Goal: Transaction & Acquisition: Purchase product/service

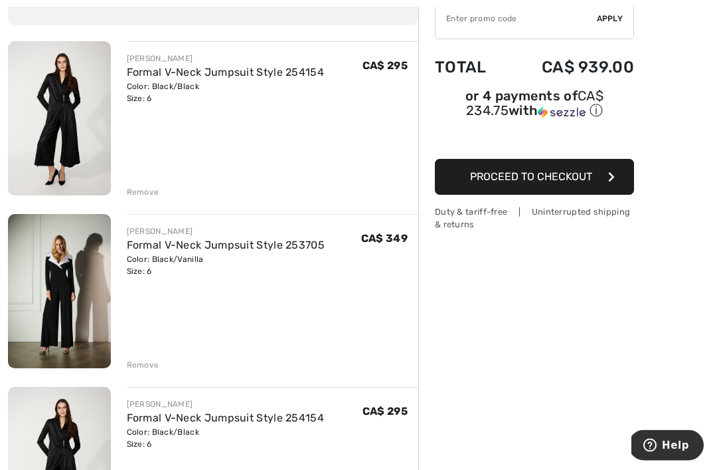
scroll to position [134, 0]
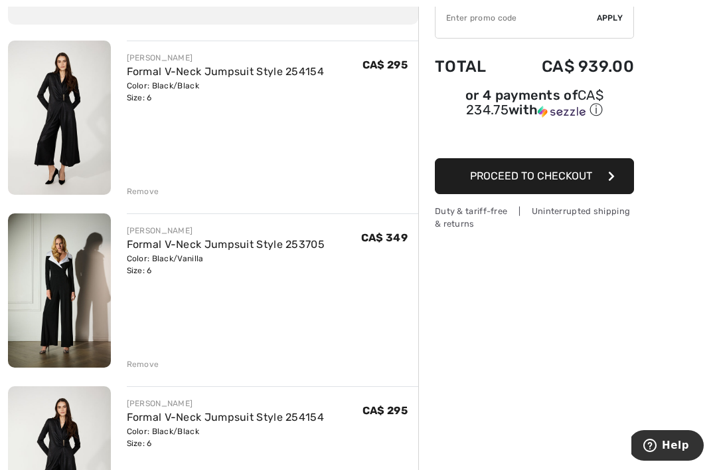
click at [143, 194] on div "Remove" at bounding box center [143, 191] width 33 height 12
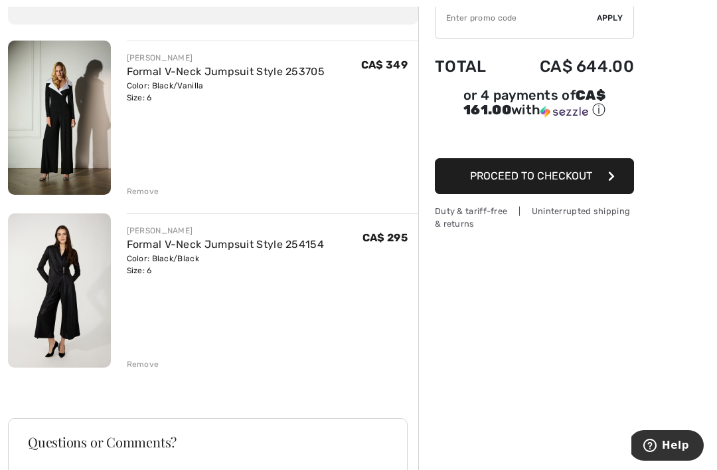
click at [454, 221] on div "Duty & tariff-free | Uninterrupted shipping & returns" at bounding box center [534, 217] width 199 height 25
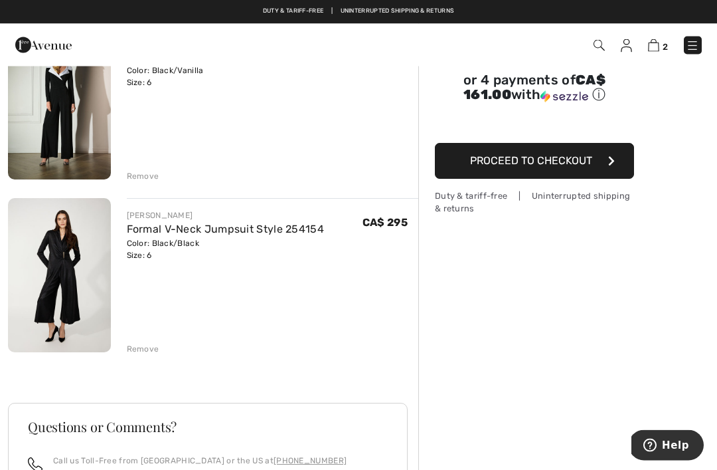
scroll to position [149, 0]
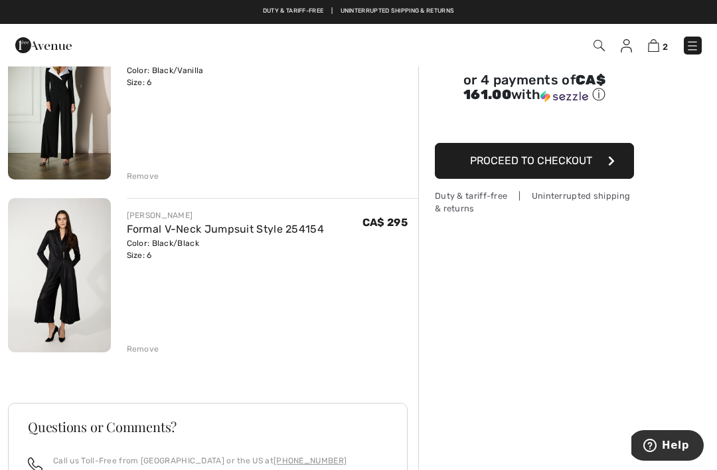
click at [439, 15] on div "Duty & tariff-free | Uninterrupted shipping & returns Free shipping on orders o…" at bounding box center [358, 12] width 717 height 24
click at [452, 6] on div "Duty & tariff-free | Uninterrupted shipping & returns Free shipping on orders o…" at bounding box center [358, 12] width 717 height 24
click at [434, 10] on link "Free Returns" at bounding box center [423, 11] width 45 height 9
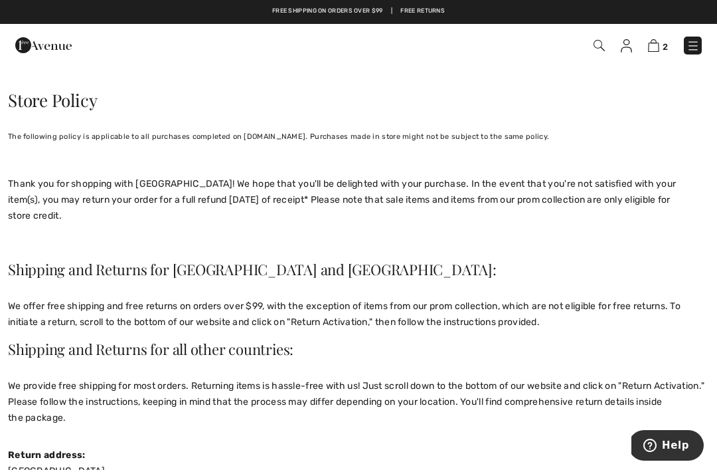
click at [658, 50] on img at bounding box center [653, 45] width 11 height 13
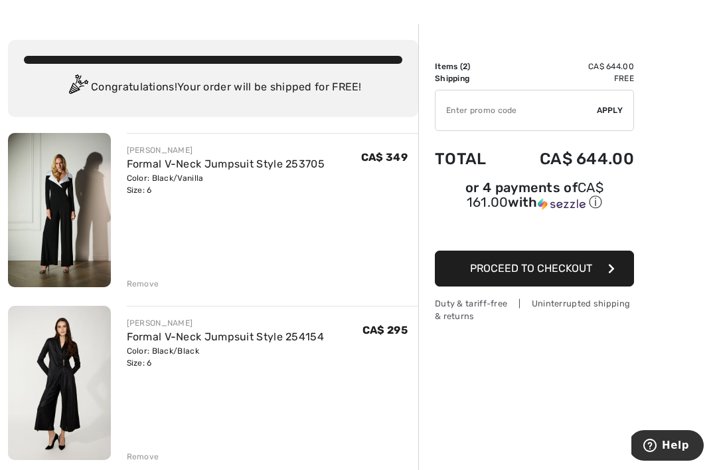
scroll to position [42, 0]
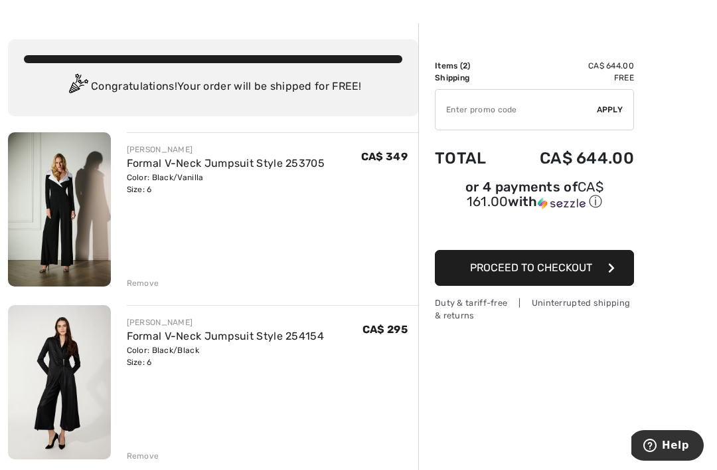
click at [573, 270] on span "Proceed to Checkout" at bounding box center [531, 267] width 122 height 13
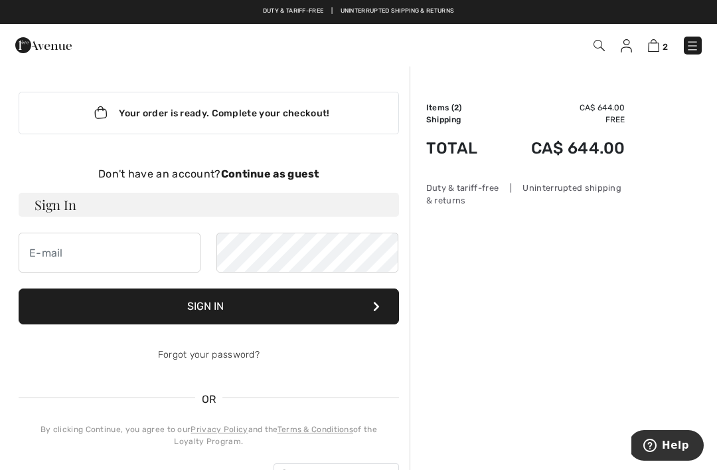
click at [295, 181] on div "Don't have an account? Continue as guest" at bounding box center [209, 174] width 381 height 16
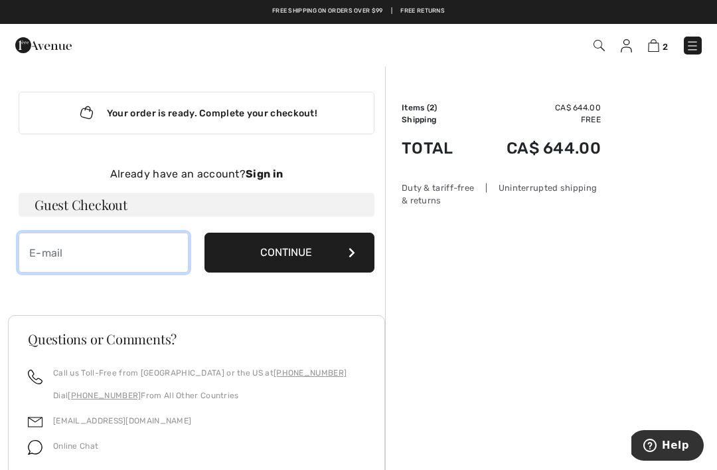
click at [88, 258] on input "email" at bounding box center [104, 253] width 170 height 40
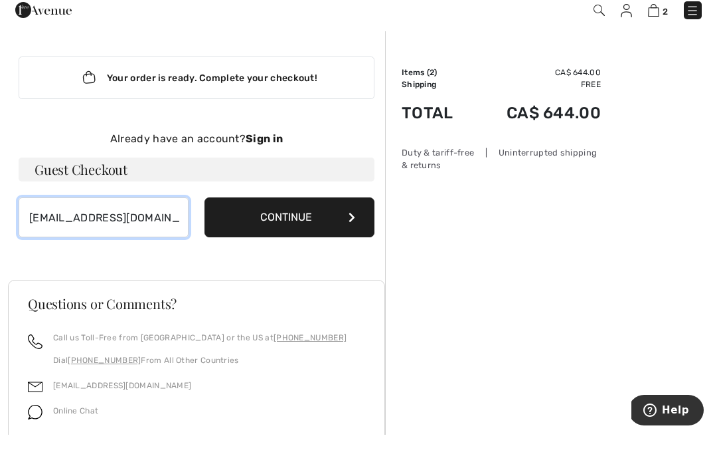
type input "[EMAIL_ADDRESS][DOMAIN_NAME]"
click at [298, 233] on button "Continue" at bounding box center [290, 253] width 170 height 40
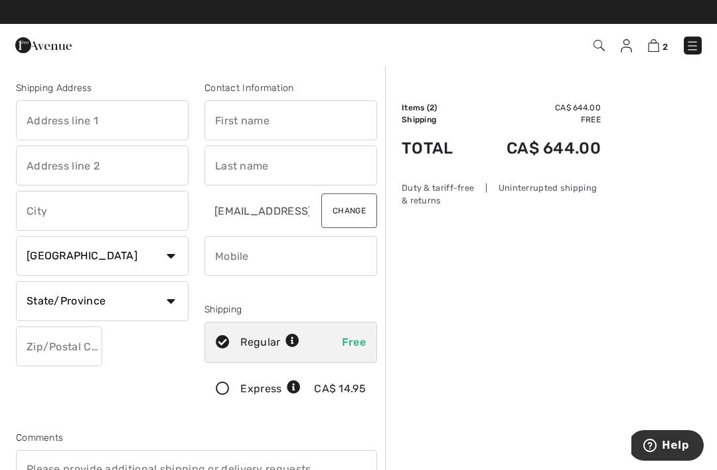
click at [37, 113] on input "text" at bounding box center [102, 120] width 173 height 40
click at [236, 125] on input "text" at bounding box center [291, 120] width 173 height 40
type input "[STREET_ADDRESS][PERSON_NAME]"
type input "[PERSON_NAME]"
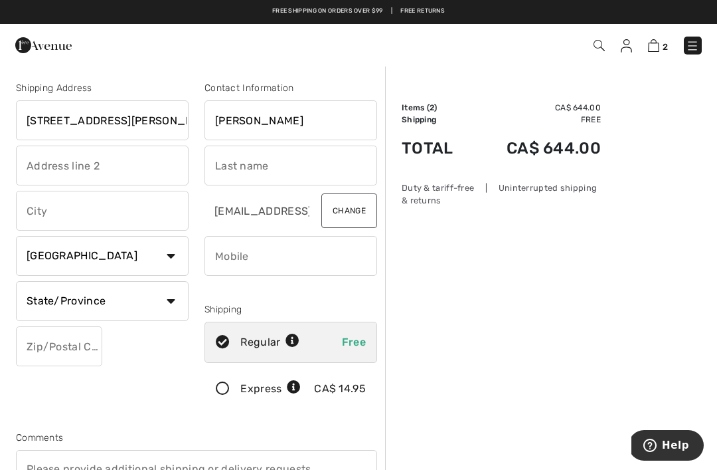
type input "Lebovic"
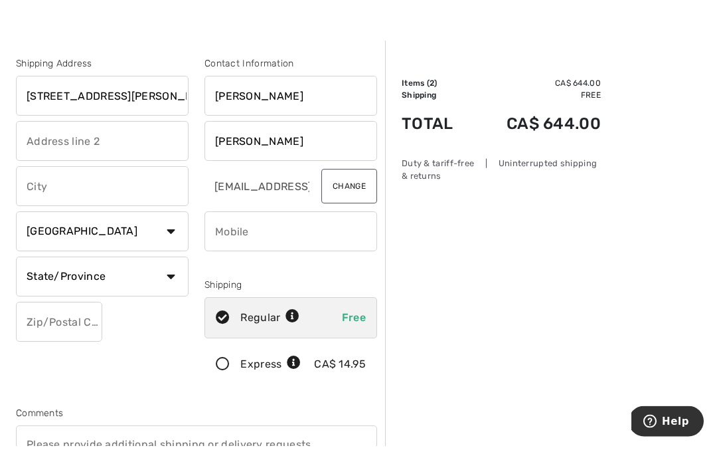
click at [46, 191] on input "text" at bounding box center [102, 211] width 173 height 40
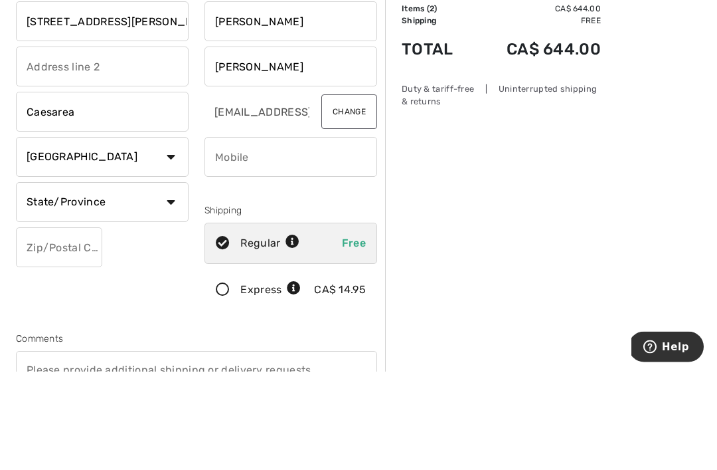
type input "Caesarea"
click at [179, 281] on select "State/Province Alberta British Columbia Manitoba New Brunswick Newfoundland and…" at bounding box center [102, 301] width 173 height 40
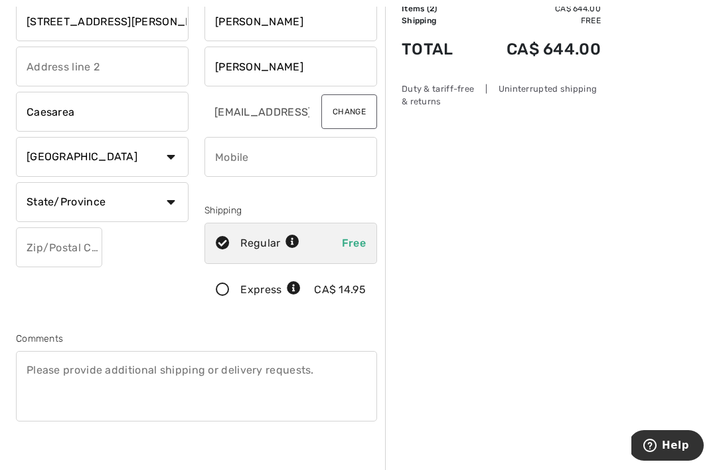
select select "ON"
click at [231, 159] on input "phone" at bounding box center [291, 157] width 173 height 40
type input "6472050141"
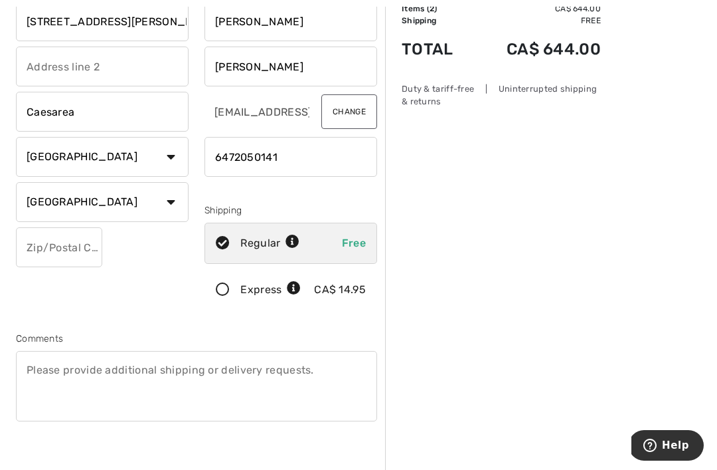
click at [39, 248] on input "text" at bounding box center [59, 247] width 86 height 40
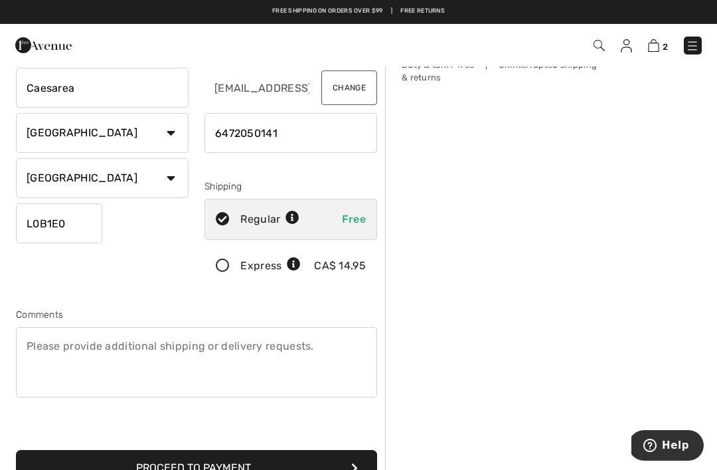
scroll to position [122, 0]
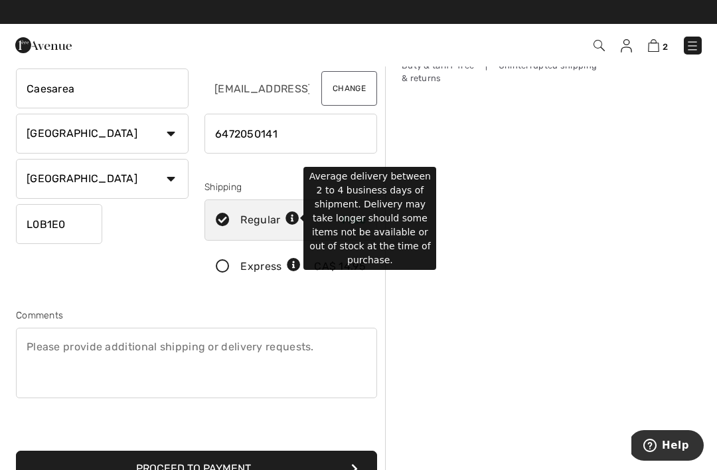
type input "L0B1E0"
click at [294, 221] on icon at bounding box center [293, 219] width 14 height 14
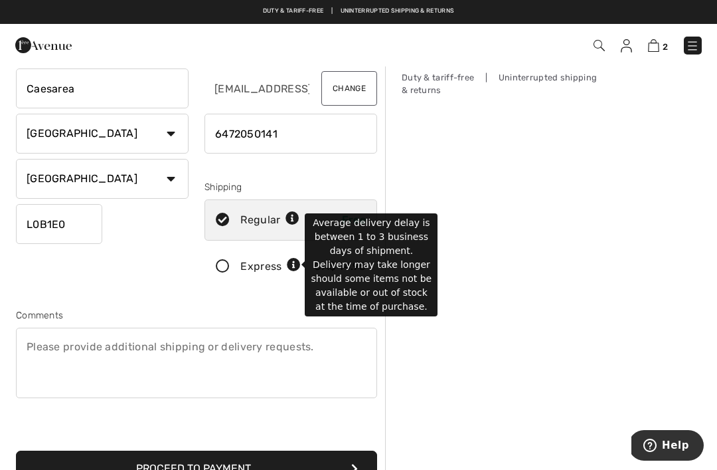
click at [298, 269] on icon at bounding box center [294, 265] width 14 height 14
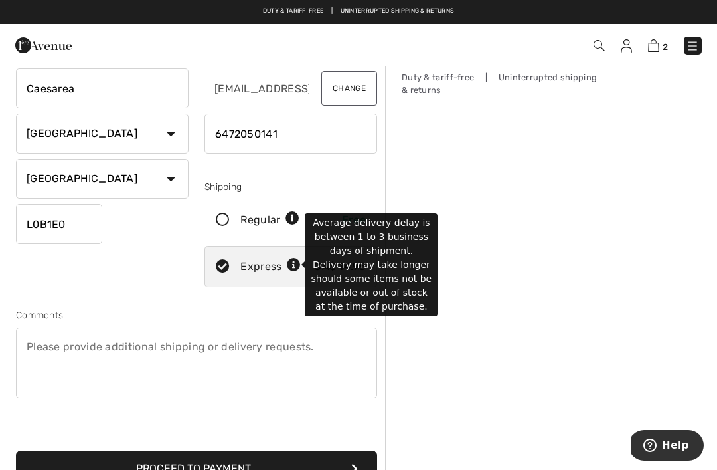
click at [228, 227] on div "Regular Free" at bounding box center [291, 219] width 173 height 41
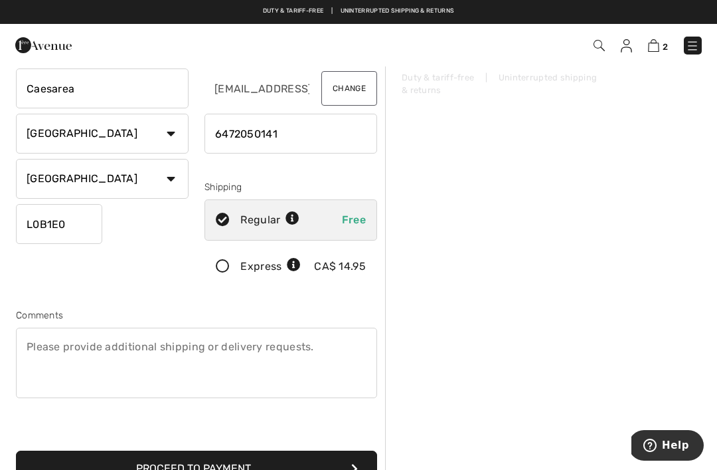
radio input "true"
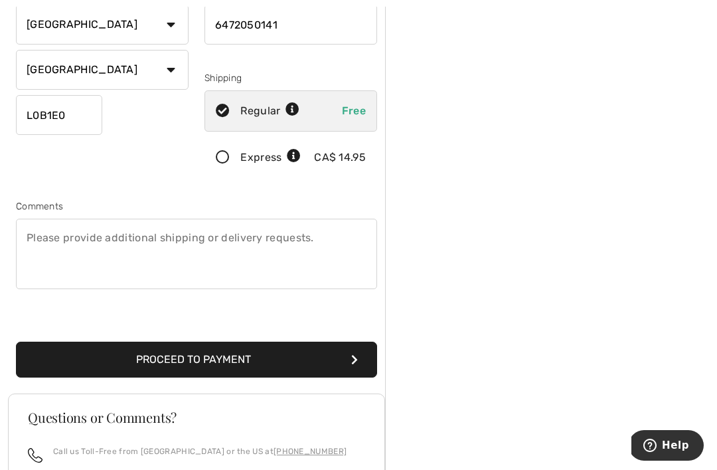
scroll to position [234, 0]
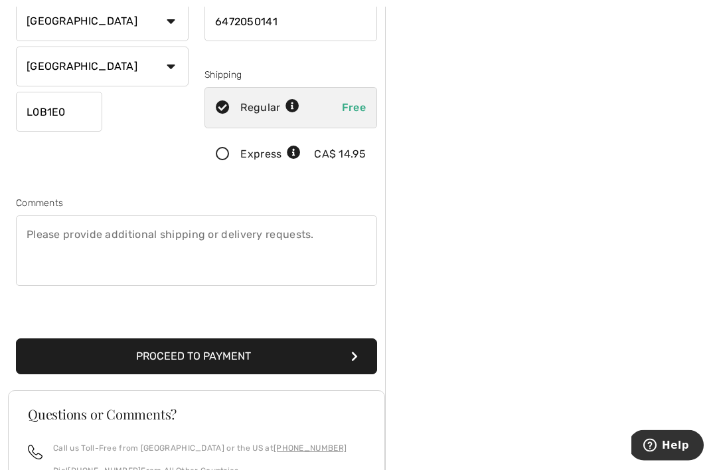
click at [233, 358] on button "Proceed to Payment" at bounding box center [196, 357] width 361 height 36
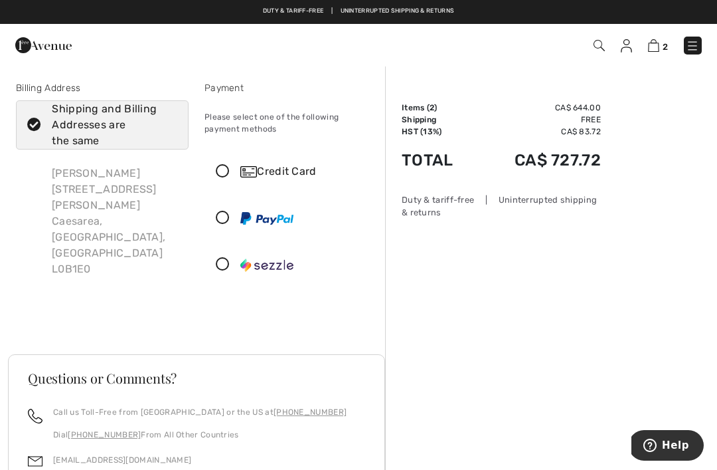
click at [227, 177] on icon at bounding box center [222, 172] width 35 height 14
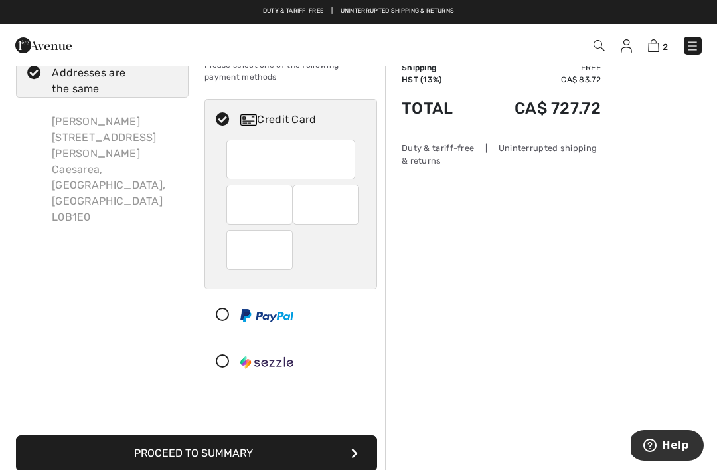
scroll to position [61, 0]
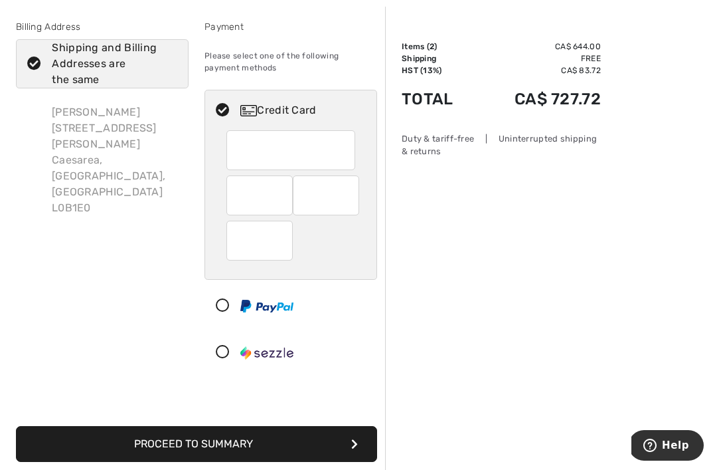
click at [242, 442] on button "Proceed to Summary" at bounding box center [196, 444] width 361 height 36
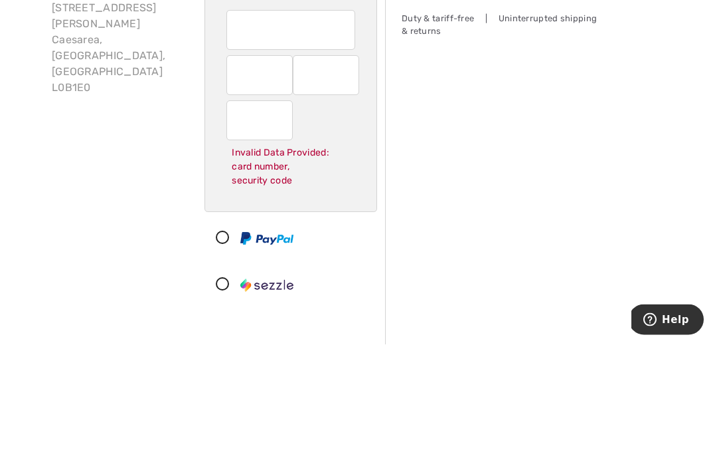
scroll to position [181, 0]
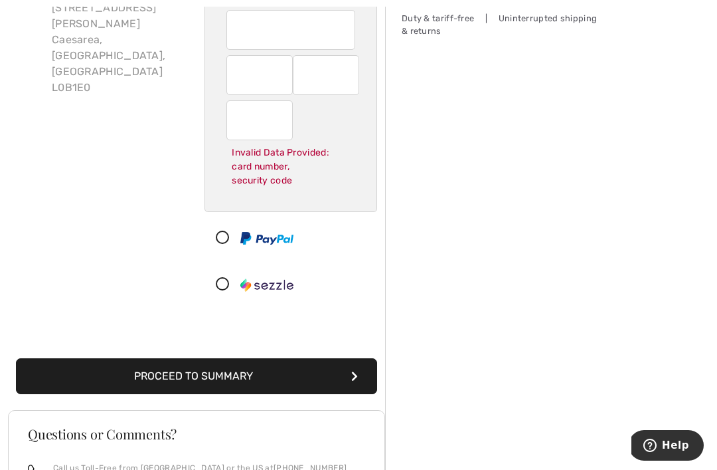
click at [166, 383] on button "Proceed to Summary" at bounding box center [196, 376] width 361 height 36
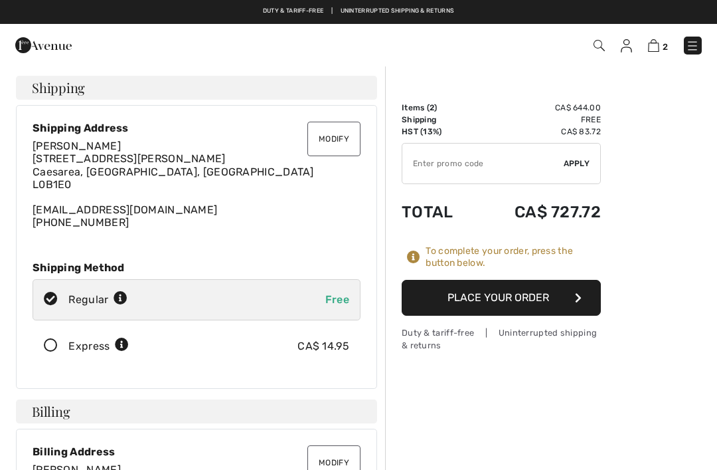
checkbox input "true"
click at [458, 290] on button "Place Your Order" at bounding box center [501, 298] width 199 height 36
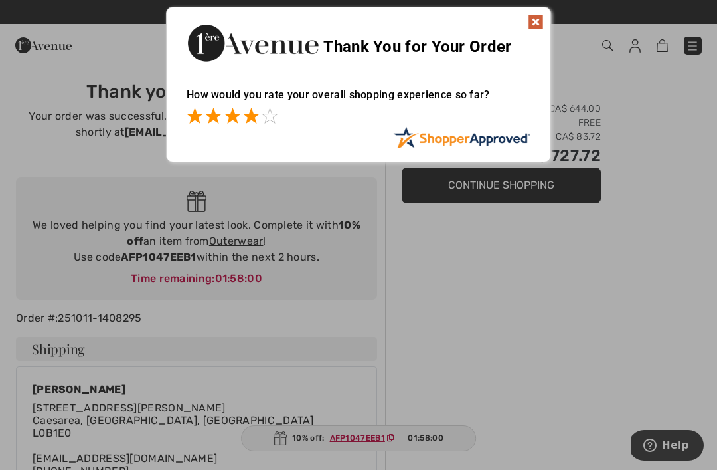
click at [256, 116] on span at bounding box center [251, 116] width 16 height 16
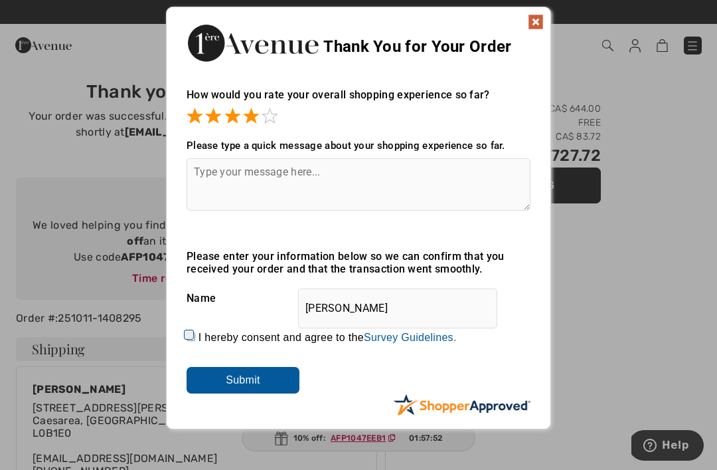
click at [543, 16] on img at bounding box center [536, 22] width 16 height 16
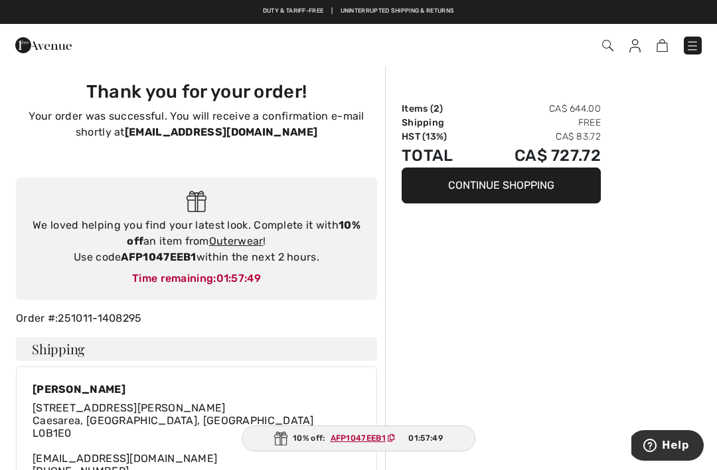
click at [326, 248] on div "We loved helping you find your latest look. Complete it with 10% off an item fr…" at bounding box center [196, 241] width 335 height 48
click at [698, 39] on img at bounding box center [692, 45] width 13 height 13
